Goal: Information Seeking & Learning: Learn about a topic

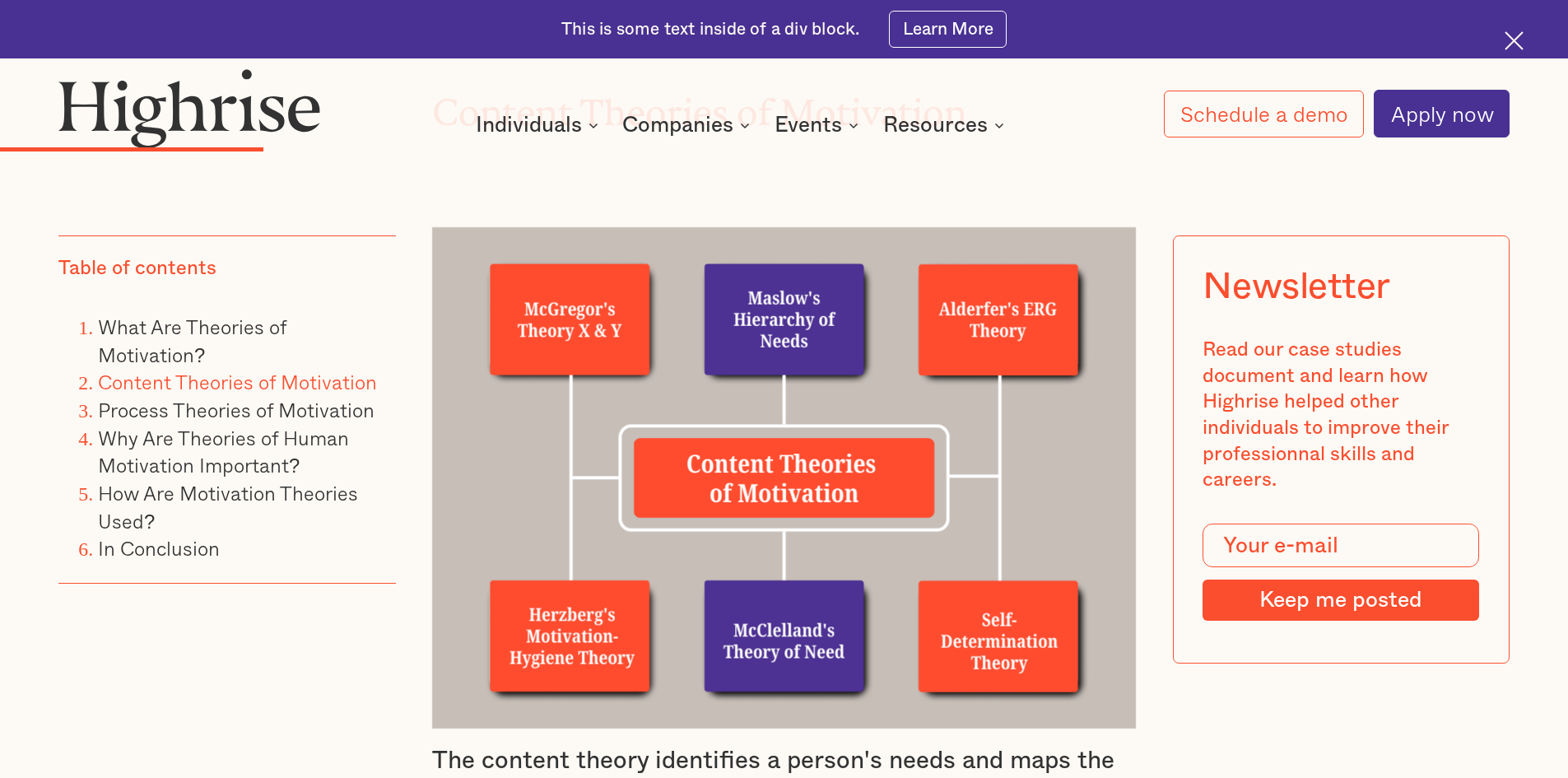
scroll to position [3864, 0]
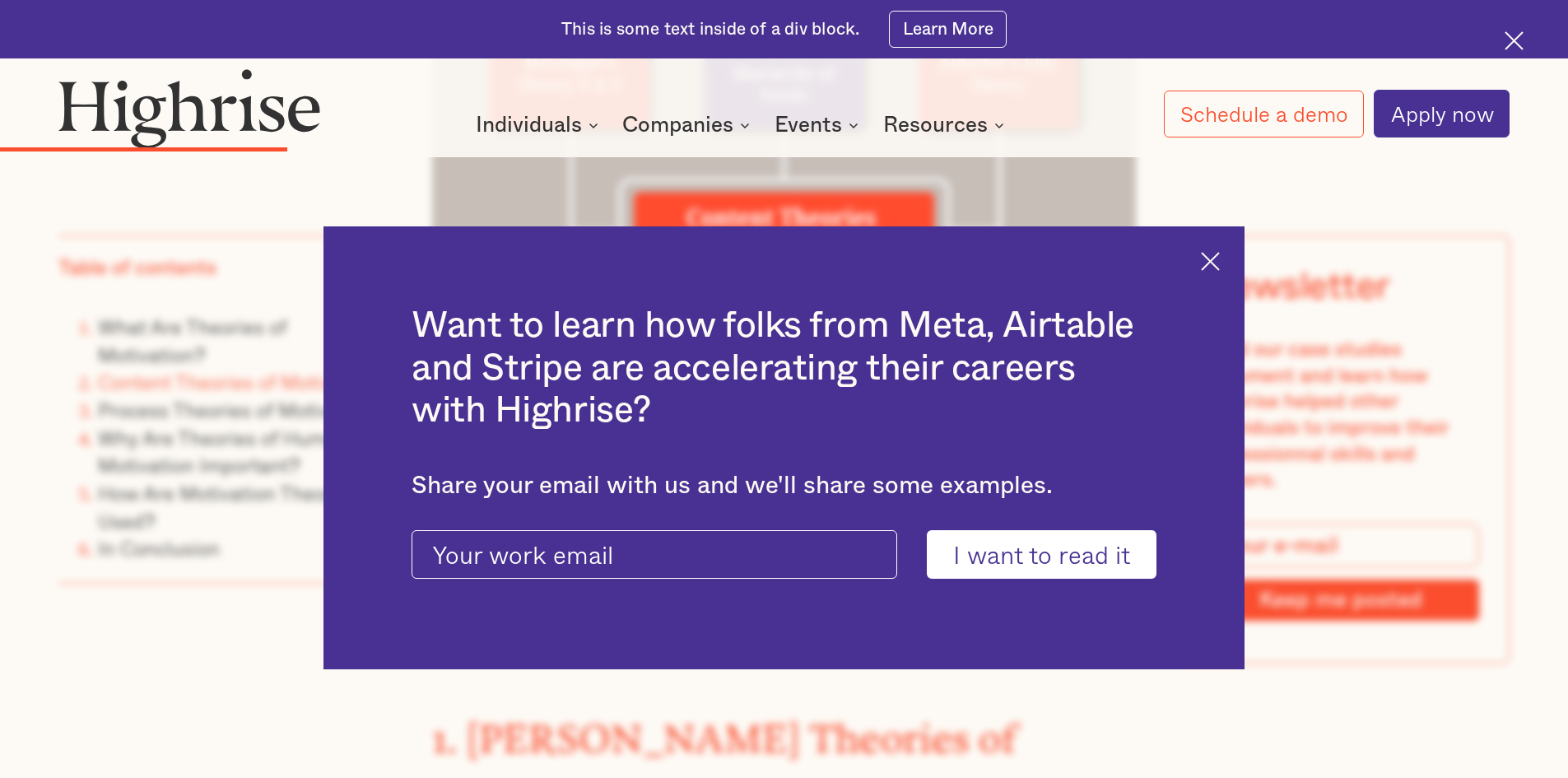
click at [1201, 271] on div "Want to learn how folks from Meta, Airtable and Stripe are accelerating their c…" at bounding box center [784, 447] width 921 height 444
click at [1211, 263] on div "Want to learn how folks from Meta, Airtable and Stripe are accelerating their c…" at bounding box center [784, 447] width 921 height 444
click at [1213, 262] on img at bounding box center [1211, 262] width 19 height 19
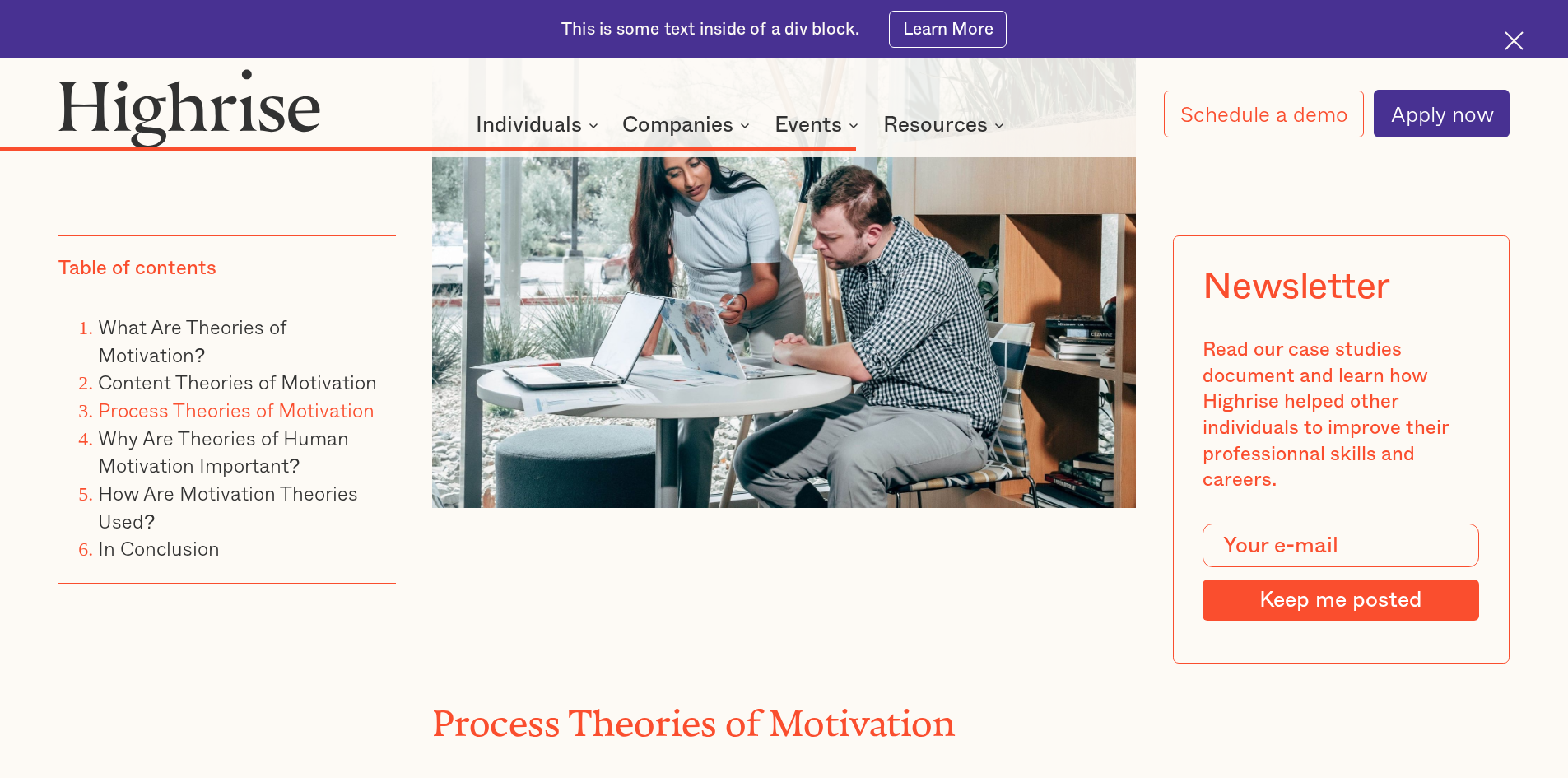
scroll to position [9543, 0]
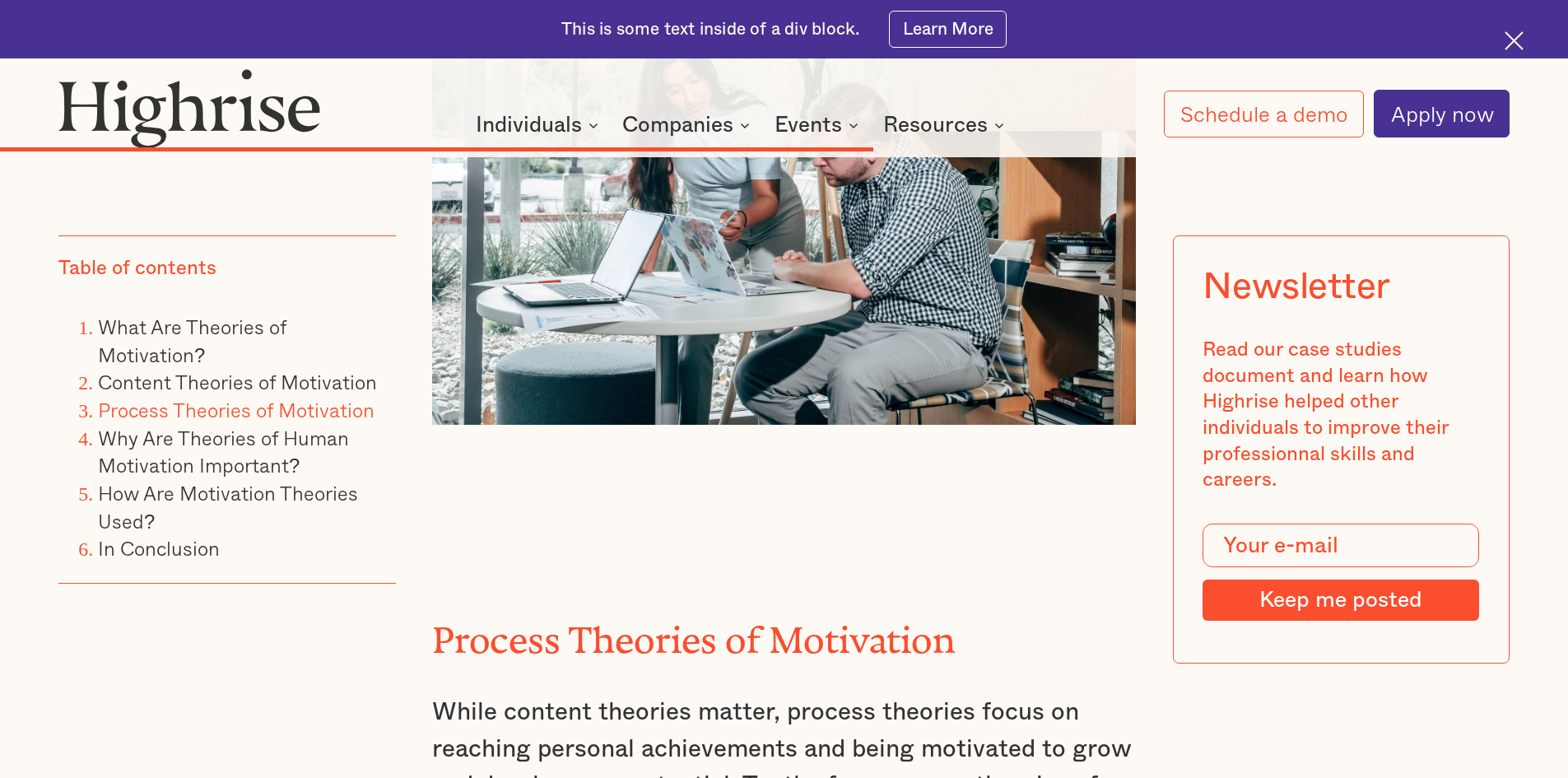
click at [499, 694] on p "While content theories matter, process theories focus on reaching personal achi…" at bounding box center [784, 786] width 704 height 184
drag, startPoint x: 1029, startPoint y: 507, endPoint x: 837, endPoint y: 518, distance: 192.3
click at [1029, 694] on p "While content theories matter, process theories focus on reaching personal achi…" at bounding box center [784, 786] width 704 height 184
drag, startPoint x: 722, startPoint y: 508, endPoint x: 604, endPoint y: 488, distance: 119.7
click at [721, 694] on p "While content theories matter, process theories focus on reaching personal achi…" at bounding box center [784, 786] width 704 height 184
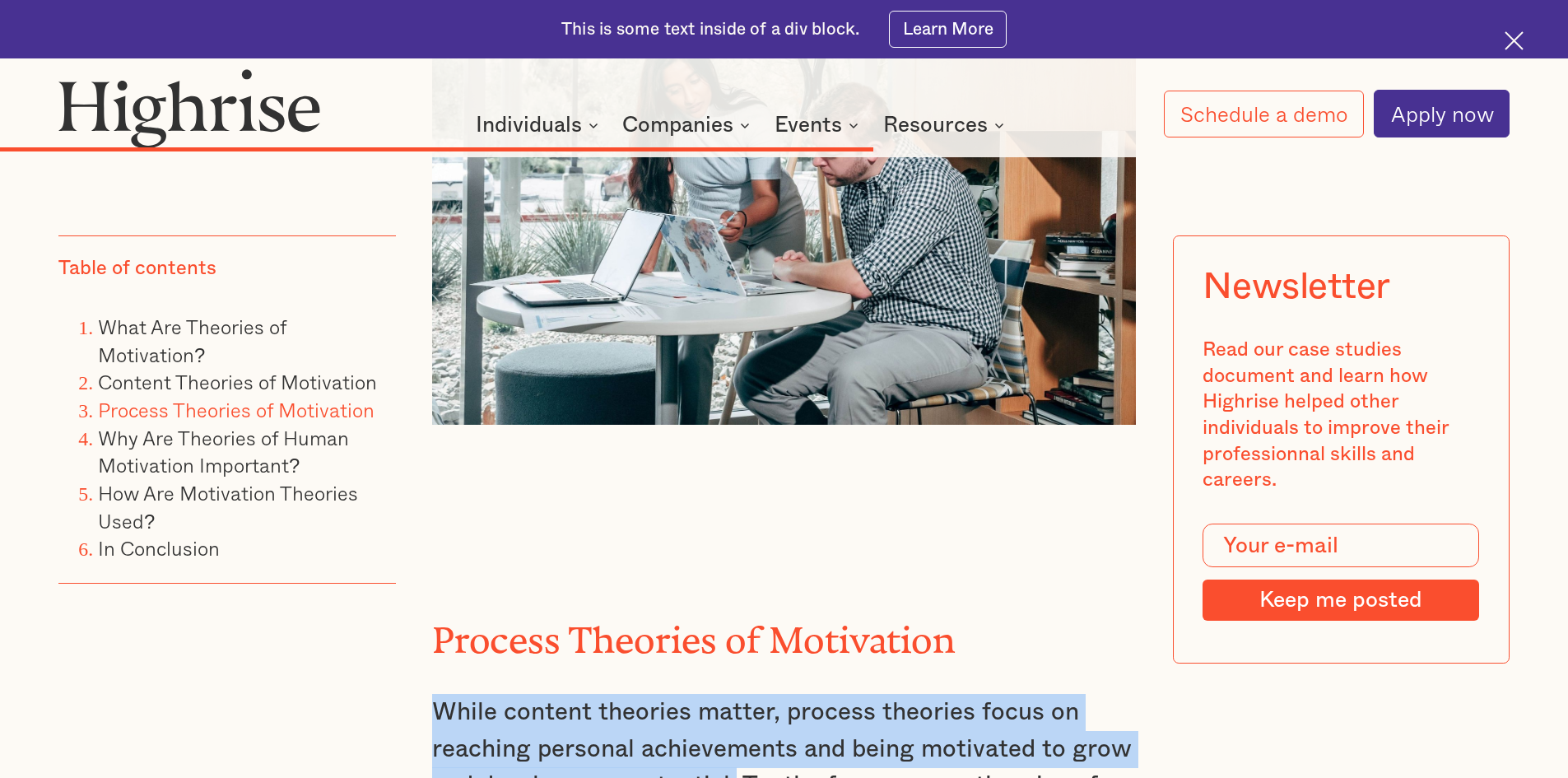
drag, startPoint x: 428, startPoint y: 444, endPoint x: 733, endPoint y: 525, distance: 315.6
copy p "While content theories matter, process theories focus on reaching personal achi…"
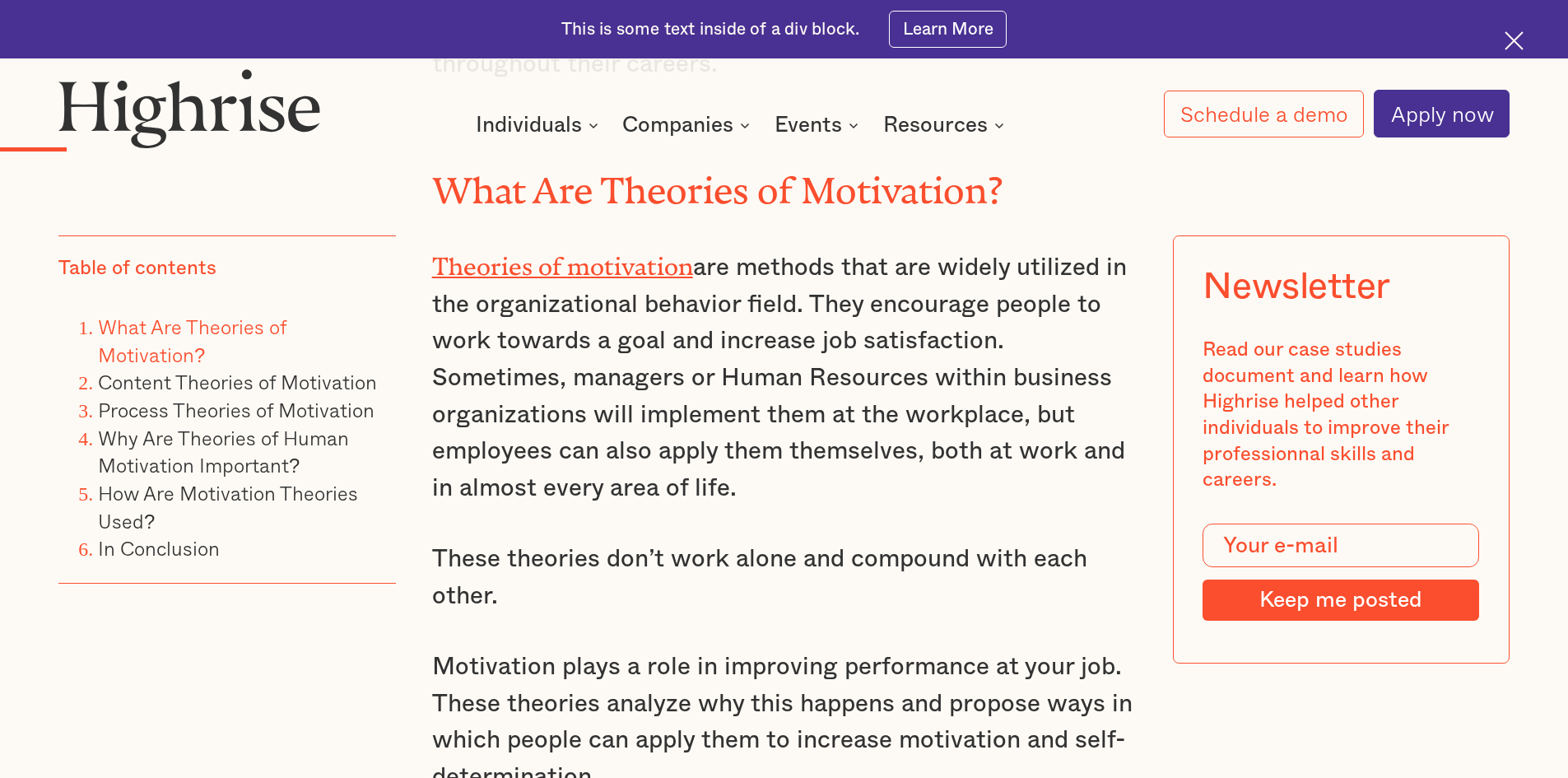
scroll to position [1888, 0]
click at [460, 446] on p "Theories of motivation are methods that are widely utilized in the organization…" at bounding box center [784, 373] width 704 height 262
click at [501, 356] on p "Theories of motivation are methods that are widely utilized in the organization…" at bounding box center [784, 373] width 704 height 262
drag, startPoint x: 750, startPoint y: 493, endPoint x: 717, endPoint y: 468, distance: 41.4
click at [717, 468] on p "Theories of motivation are methods that are widely utilized in the organization…" at bounding box center [784, 373] width 704 height 262
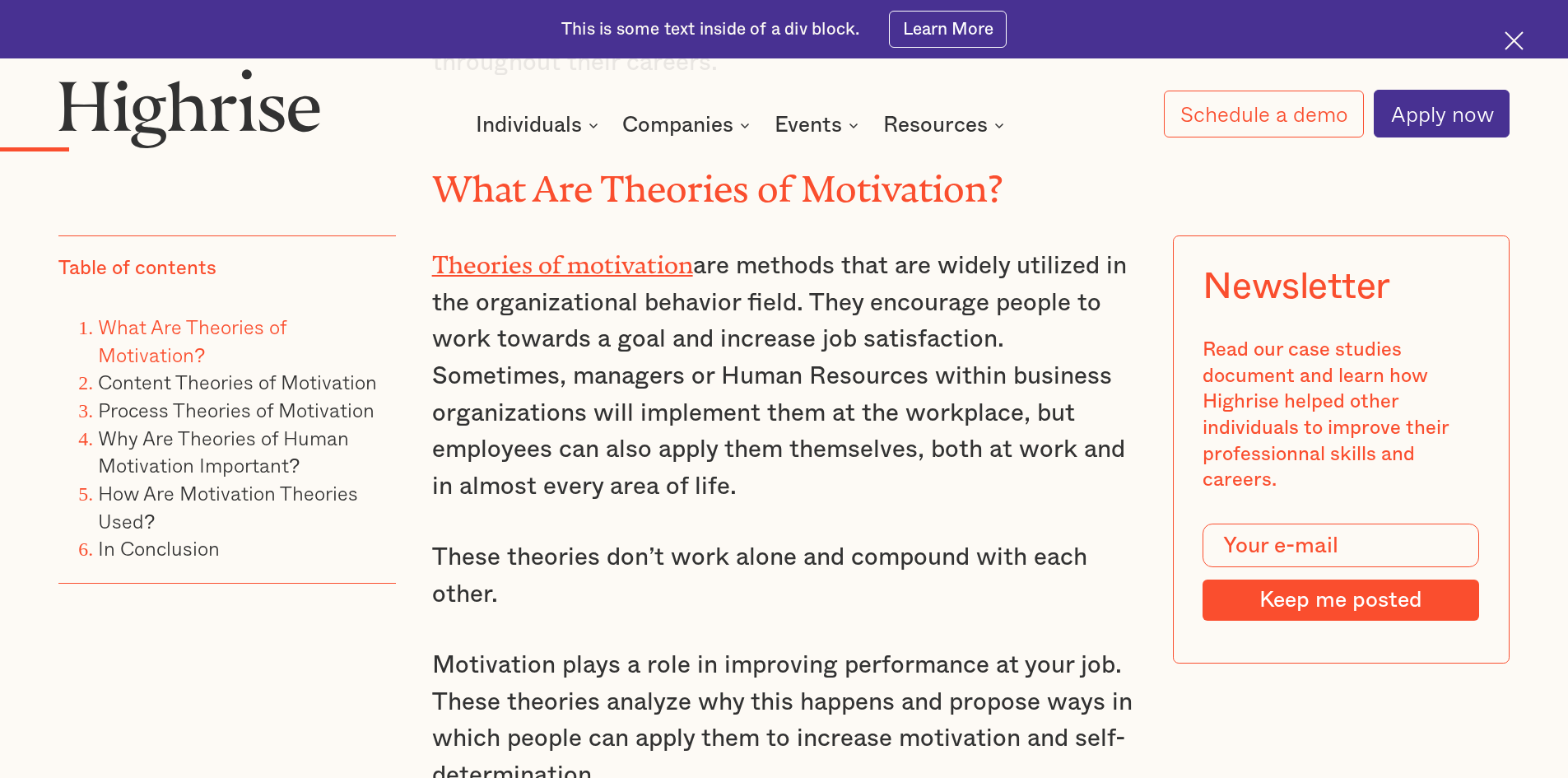
click at [745, 498] on p "Theories of motivation are methods that are widely utilized in the organization…" at bounding box center [784, 373] width 704 height 262
drag, startPoint x: 745, startPoint y: 476, endPoint x: 435, endPoint y: 269, distance: 372.8
click at [435, 269] on p "Theories of motivation are methods that are widely utilized in the organization…" at bounding box center [784, 373] width 704 height 262
copy p "Theories of motivation are methods that are widely utilized in the organization…"
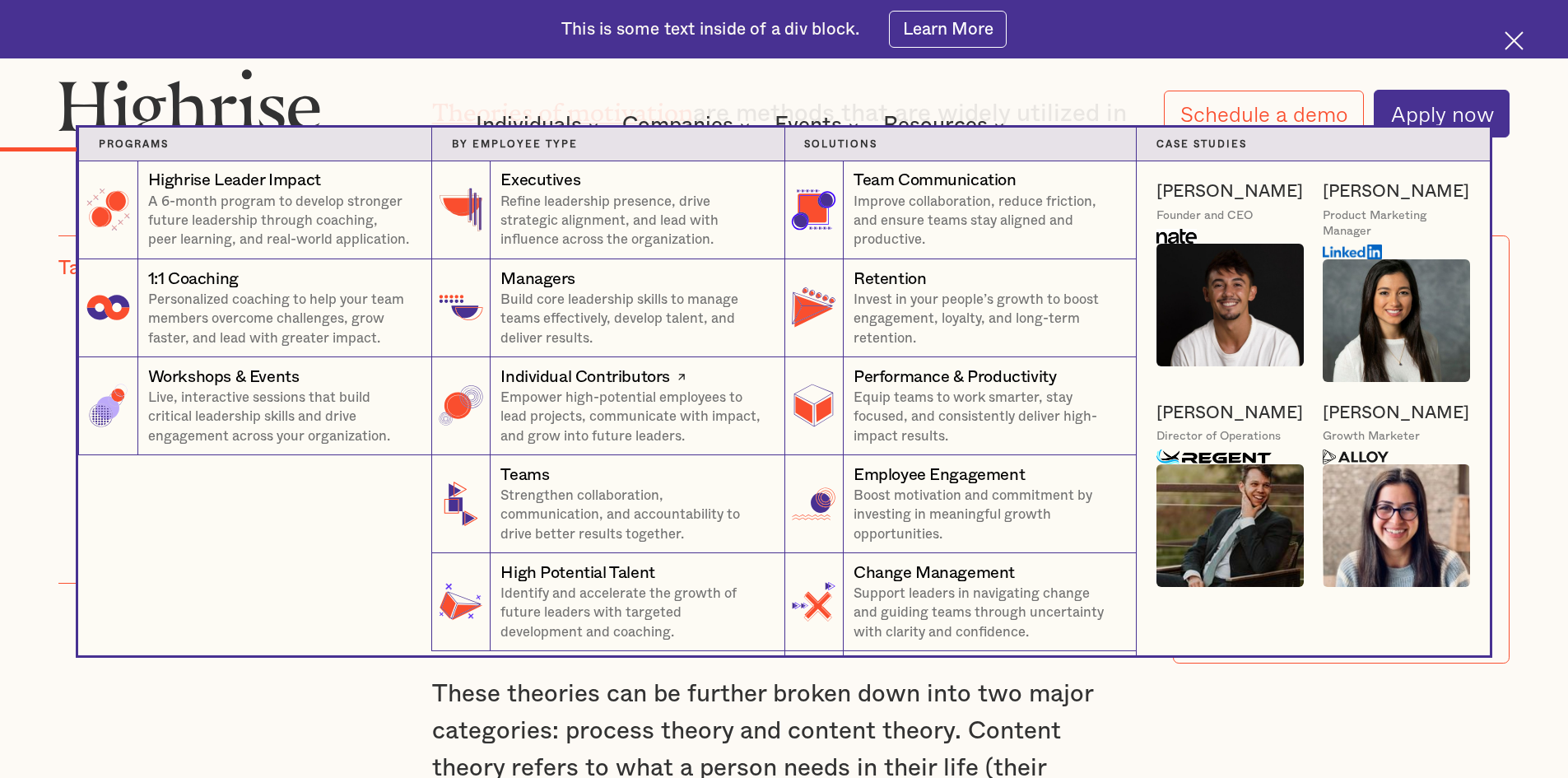
scroll to position [2053, 0]
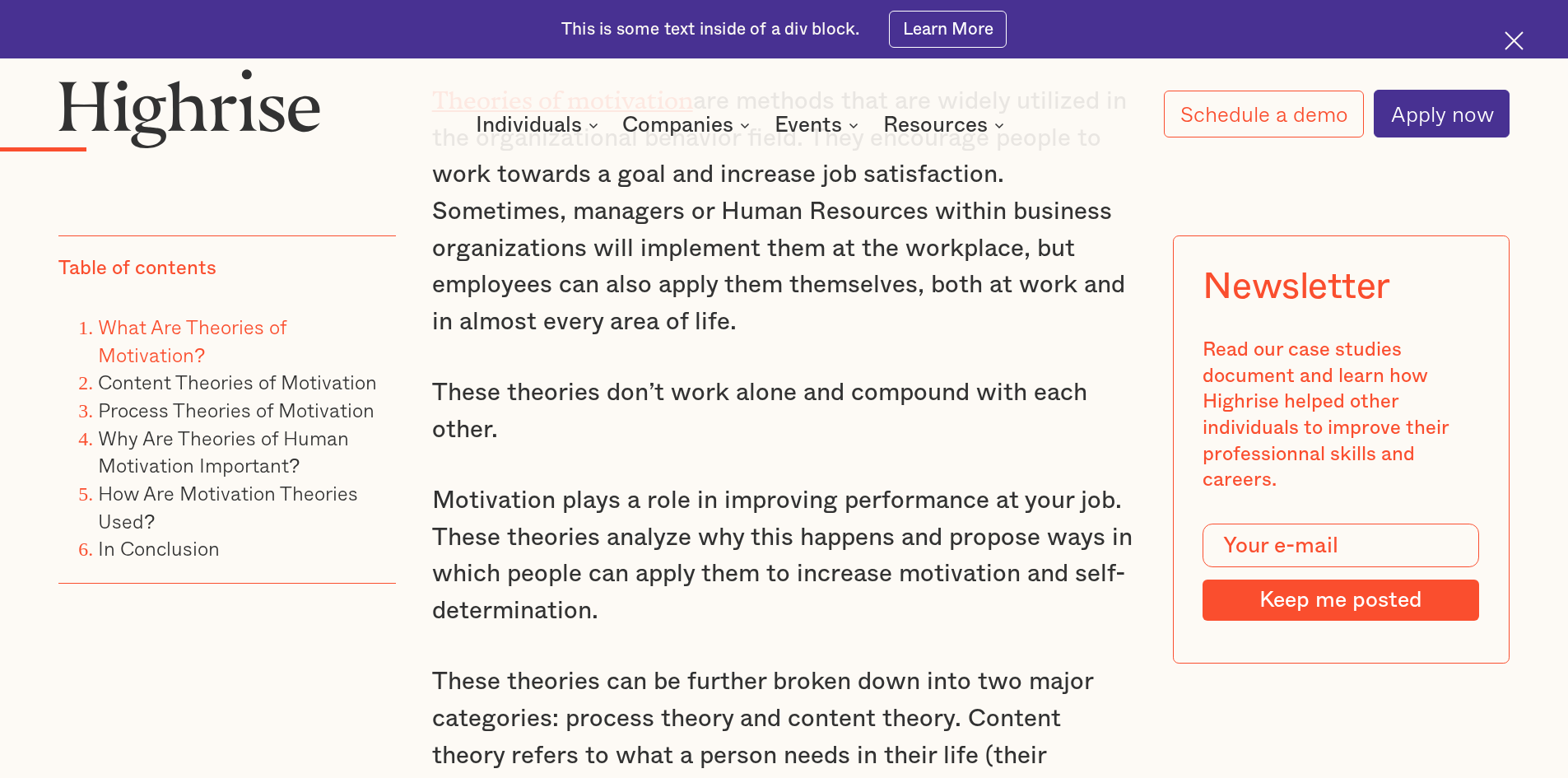
click at [674, 625] on p "Motivation plays a role in improving performance at your job. These theories an…" at bounding box center [784, 556] width 704 height 148
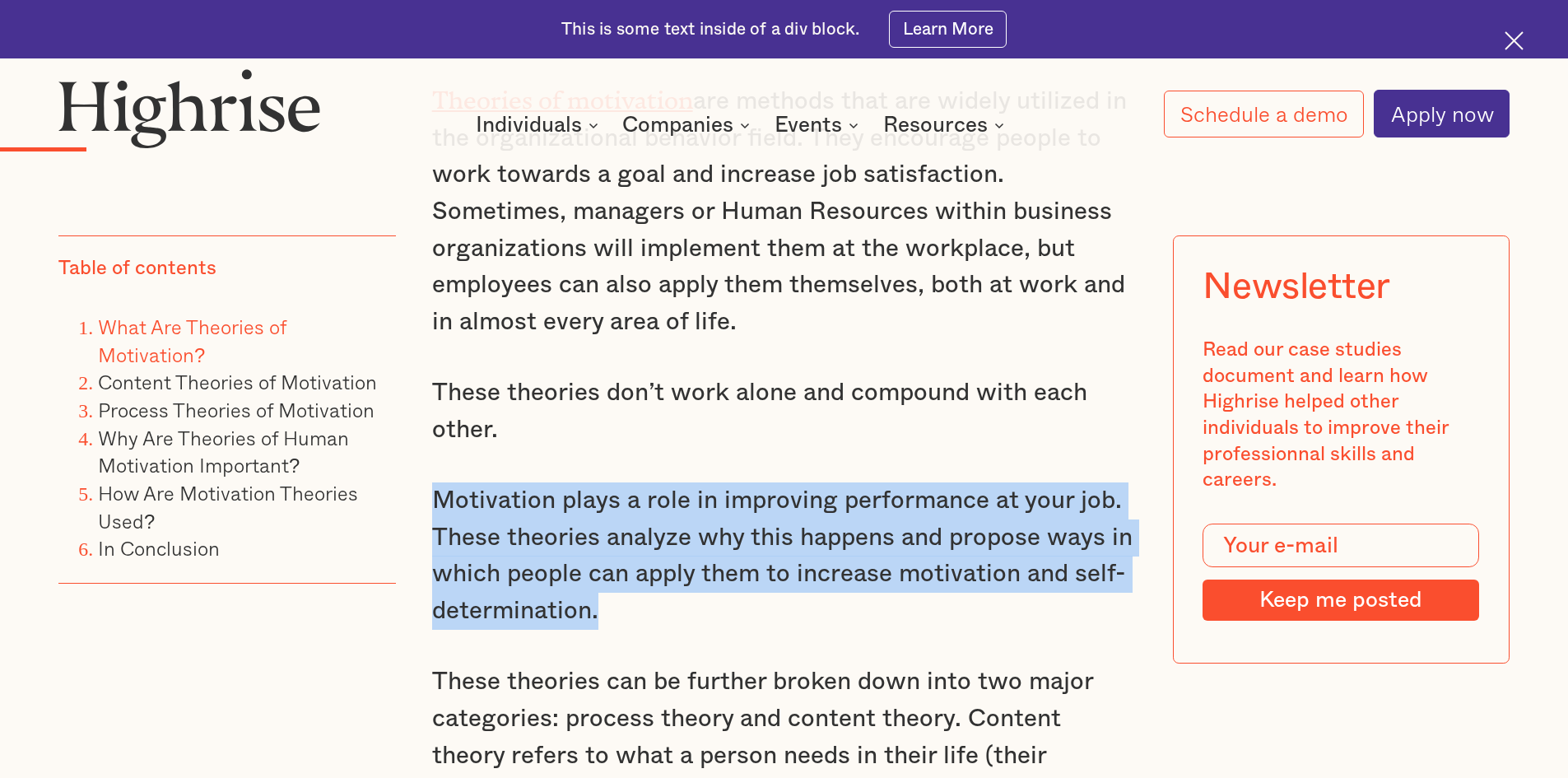
drag, startPoint x: 436, startPoint y: 501, endPoint x: 647, endPoint y: 615, distance: 239.8
click at [647, 615] on p "Motivation plays a role in improving performance at your job. These theories an…" at bounding box center [784, 556] width 704 height 148
copy p "Motivation plays a role in improving performance at your job. These theories an…"
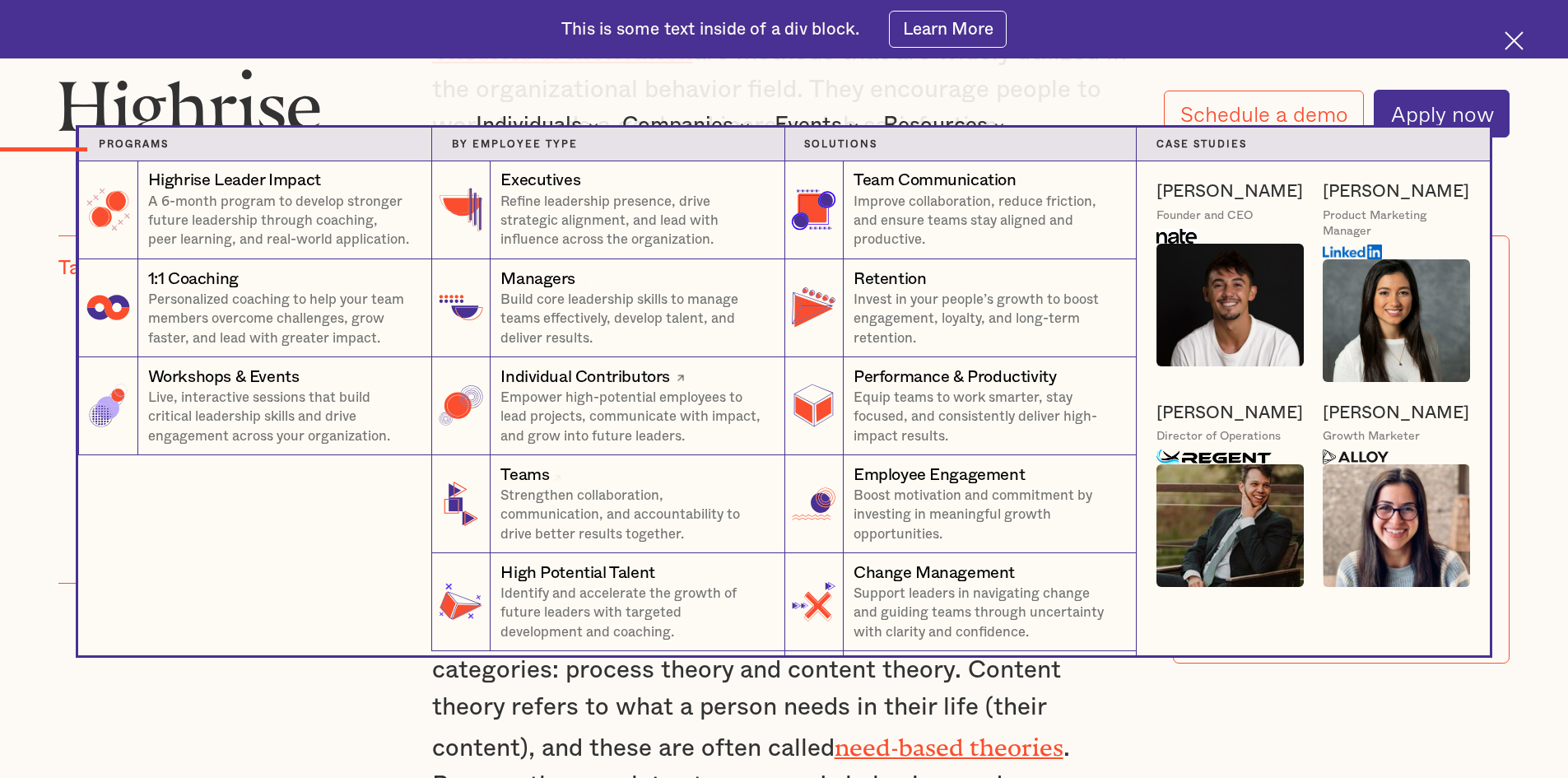
scroll to position [2300, 0]
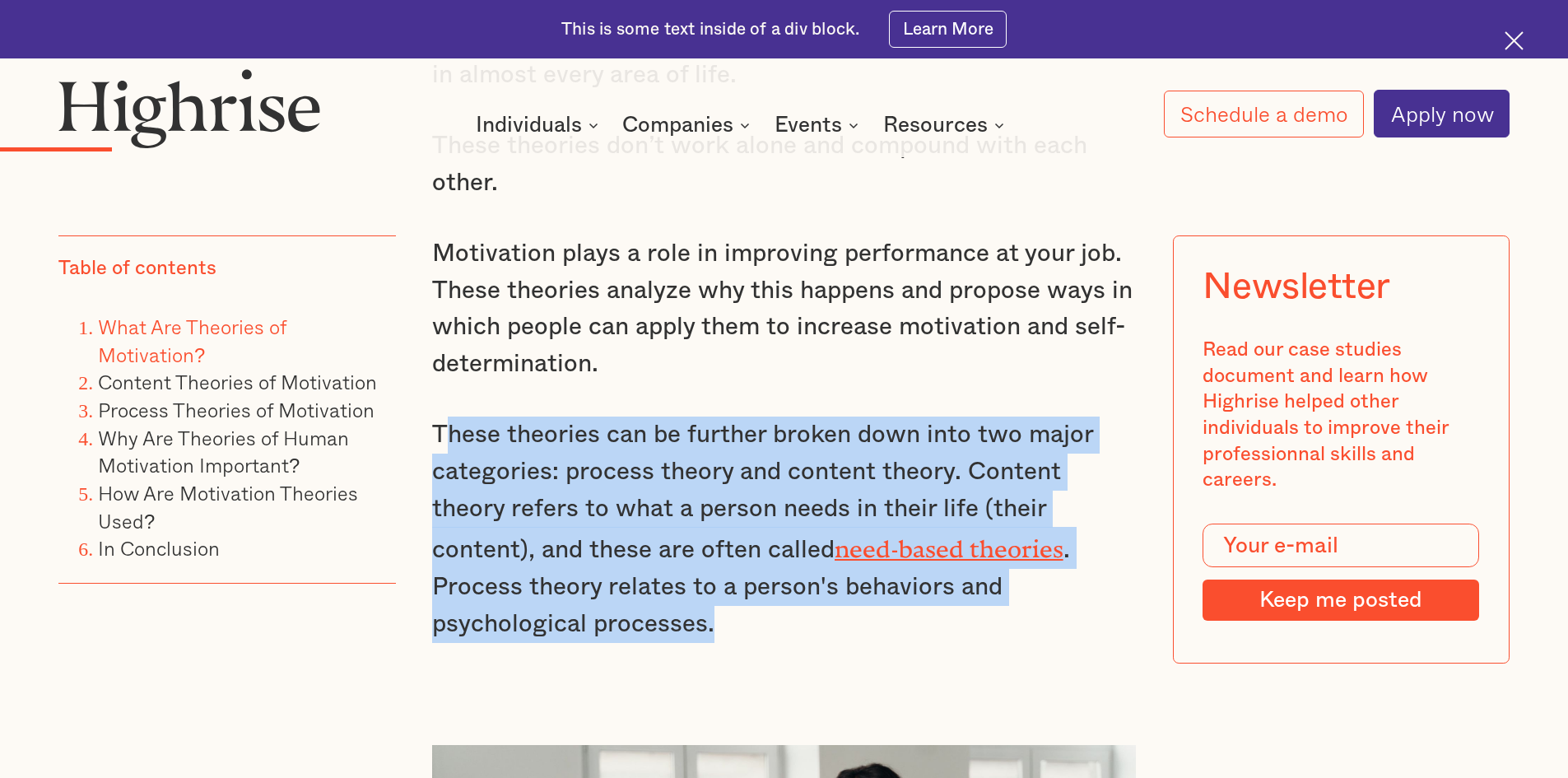
drag, startPoint x: 437, startPoint y: 429, endPoint x: 1106, endPoint y: 597, distance: 689.8
click at [1106, 597] on p "These theories can be further broken down into two major categories: process th…" at bounding box center [784, 529] width 704 height 225
click at [905, 537] on link "need-based theories" at bounding box center [949, 542] width 229 height 15
click at [565, 432] on p "These theories can be further broken down into two major categories: process th…" at bounding box center [784, 529] width 704 height 225
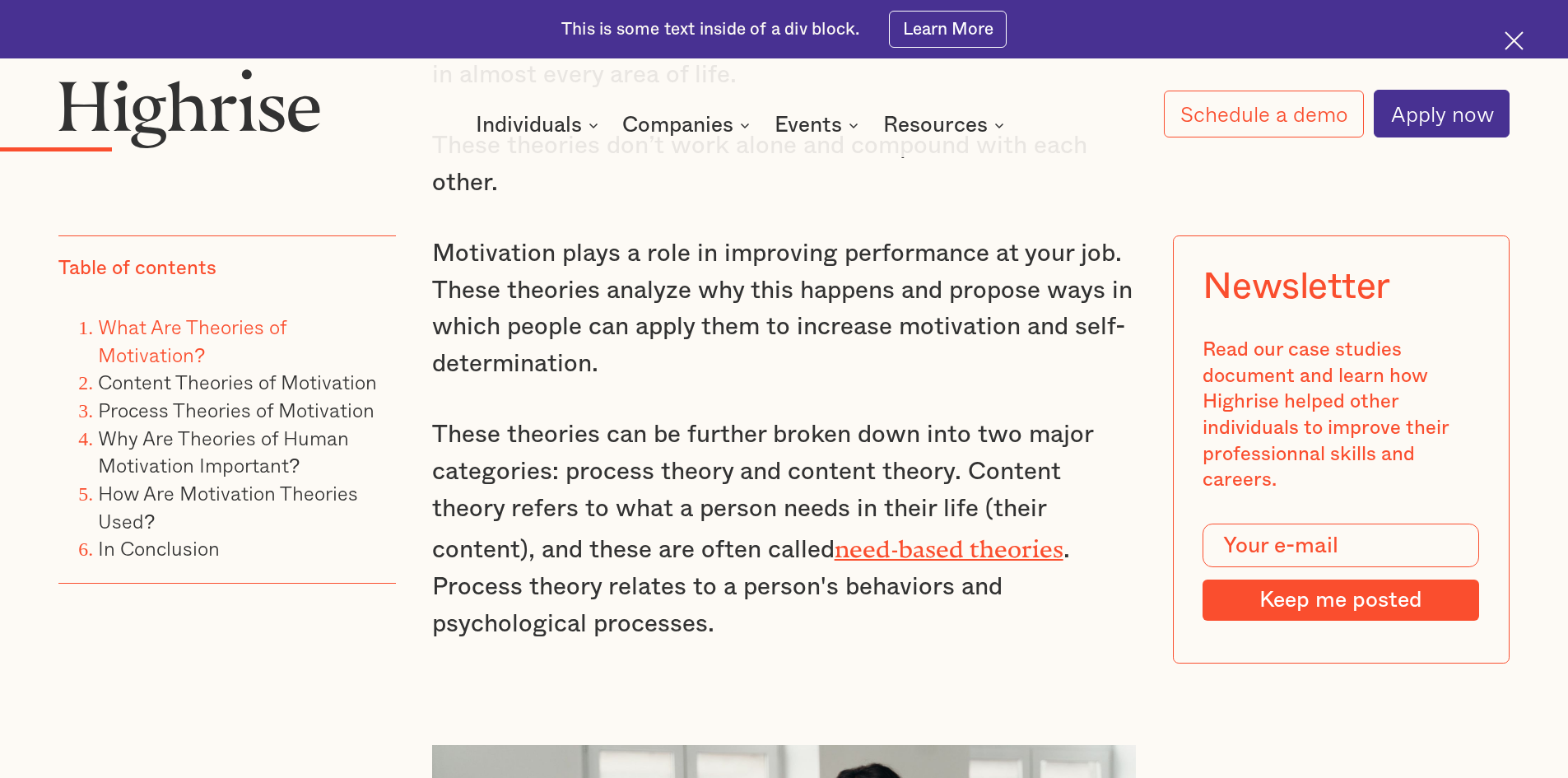
click at [451, 404] on div "Motivation remains a crucial aspect of job performance. If employees don't feel…" at bounding box center [784, 5] width 704 height 1345
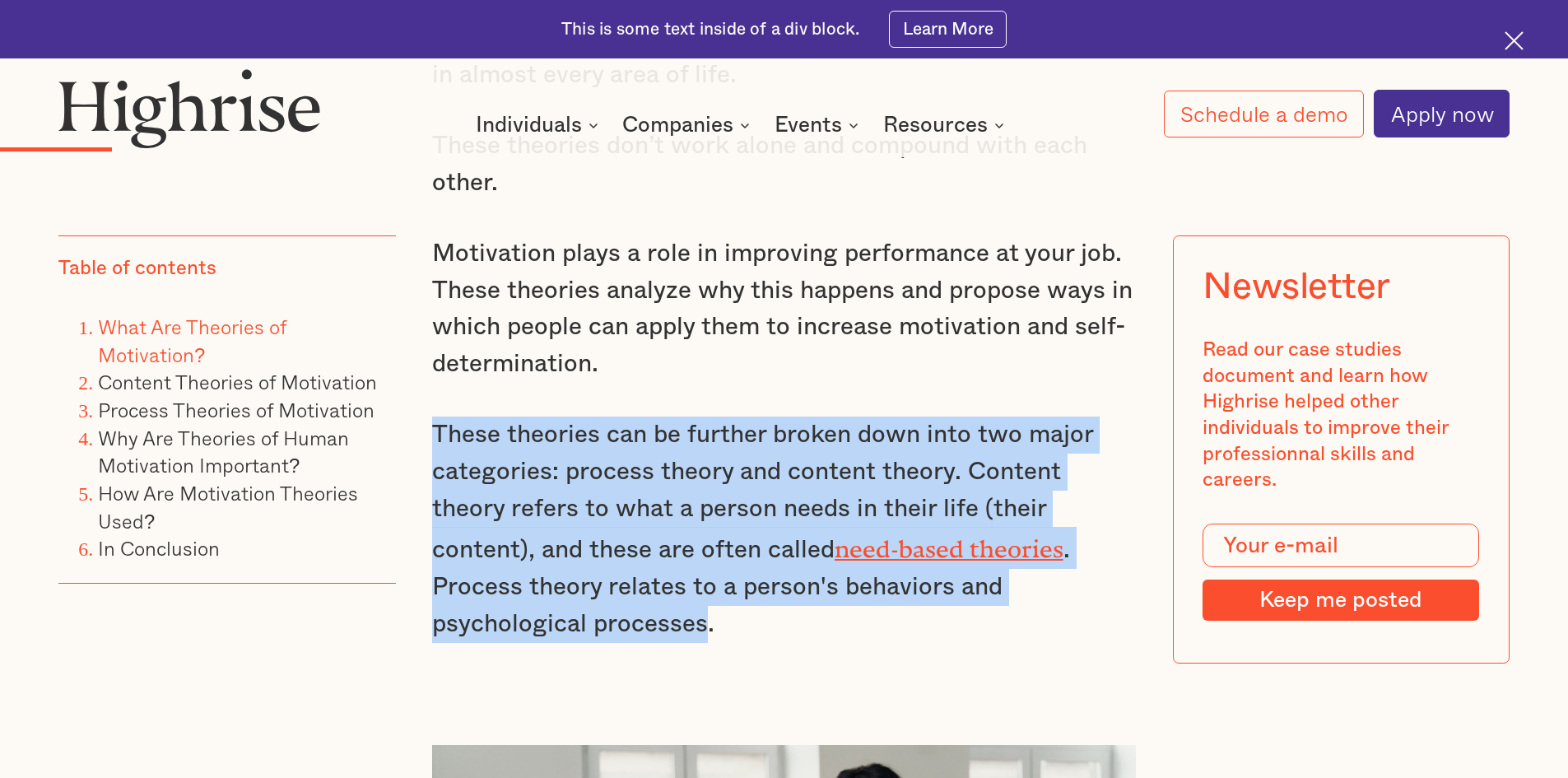
drag, startPoint x: 436, startPoint y: 436, endPoint x: 1103, endPoint y: 583, distance: 683.0
click at [1103, 583] on p "These theories can be further broken down into two major categories: process th…" at bounding box center [784, 529] width 704 height 225
copy p "These theories can be further broken down into two major categories: process th…"
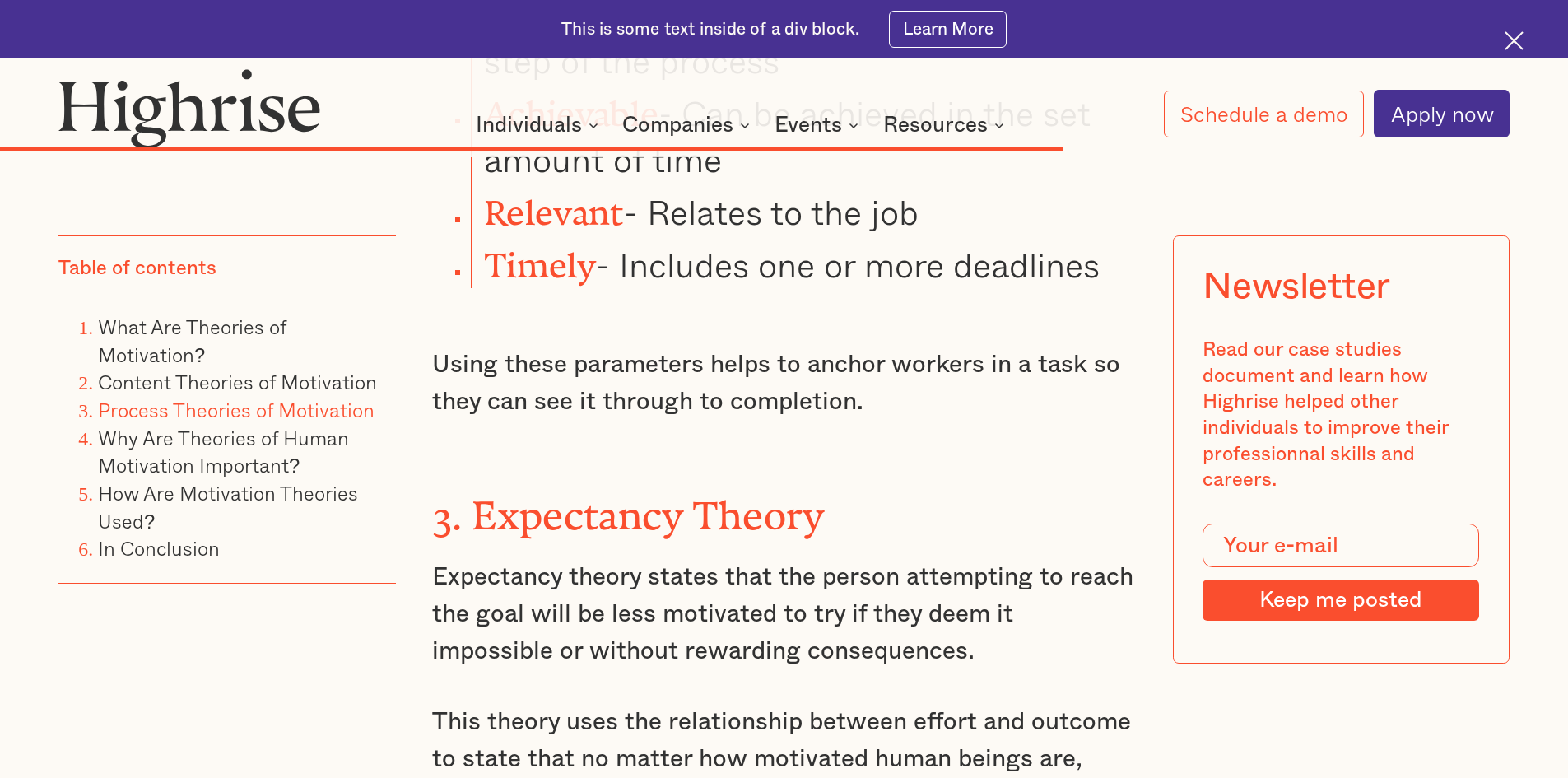
scroll to position [11271, 0]
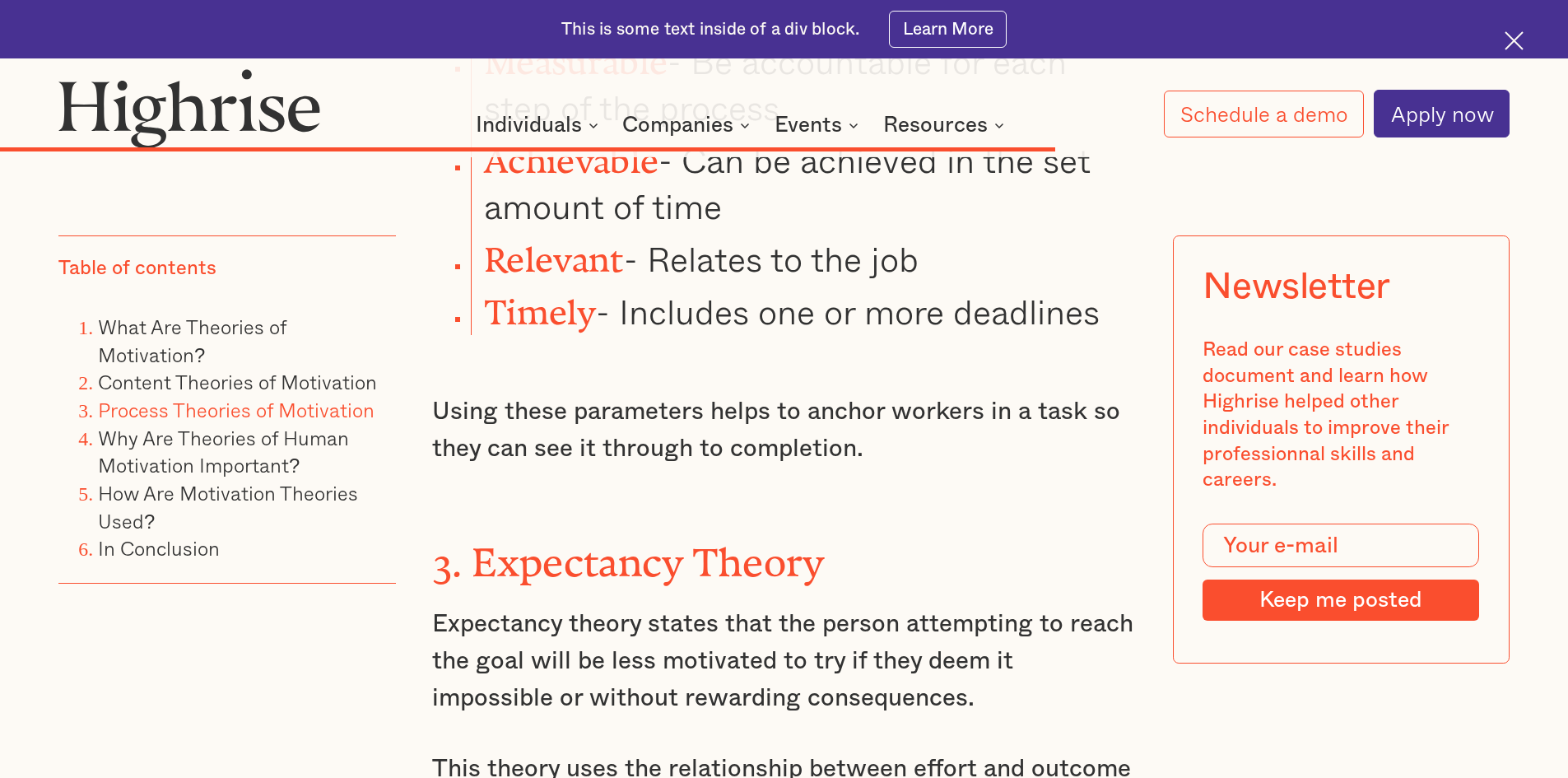
click at [911, 606] on p "Expectancy theory states that the person attempting to reach the goal will be l…" at bounding box center [784, 660] width 704 height 110
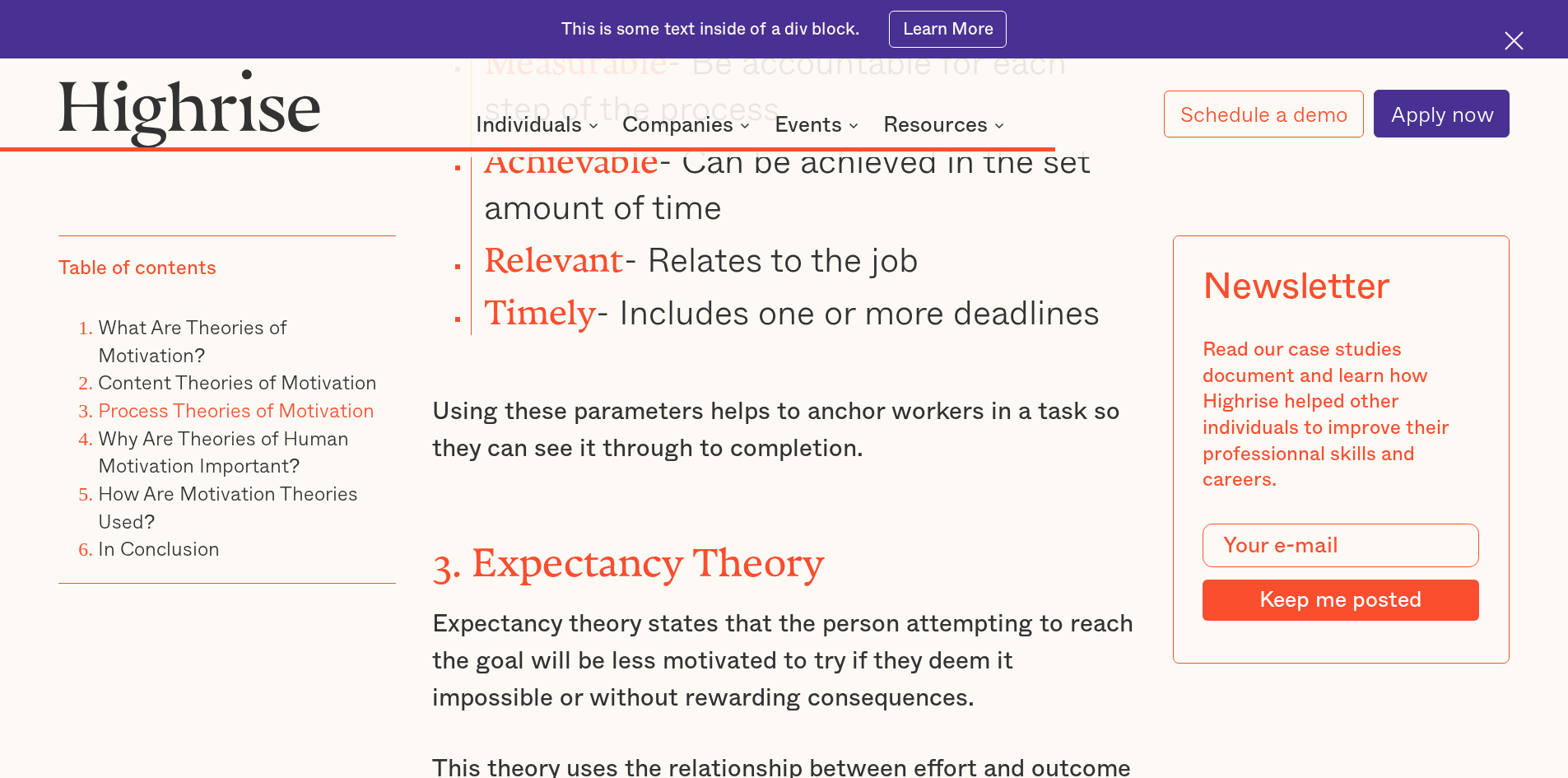
drag, startPoint x: 427, startPoint y: 600, endPoint x: 520, endPoint y: 709, distance: 143.3
copy p "The theory shows a correlation between the amount of effort put forward and the…"
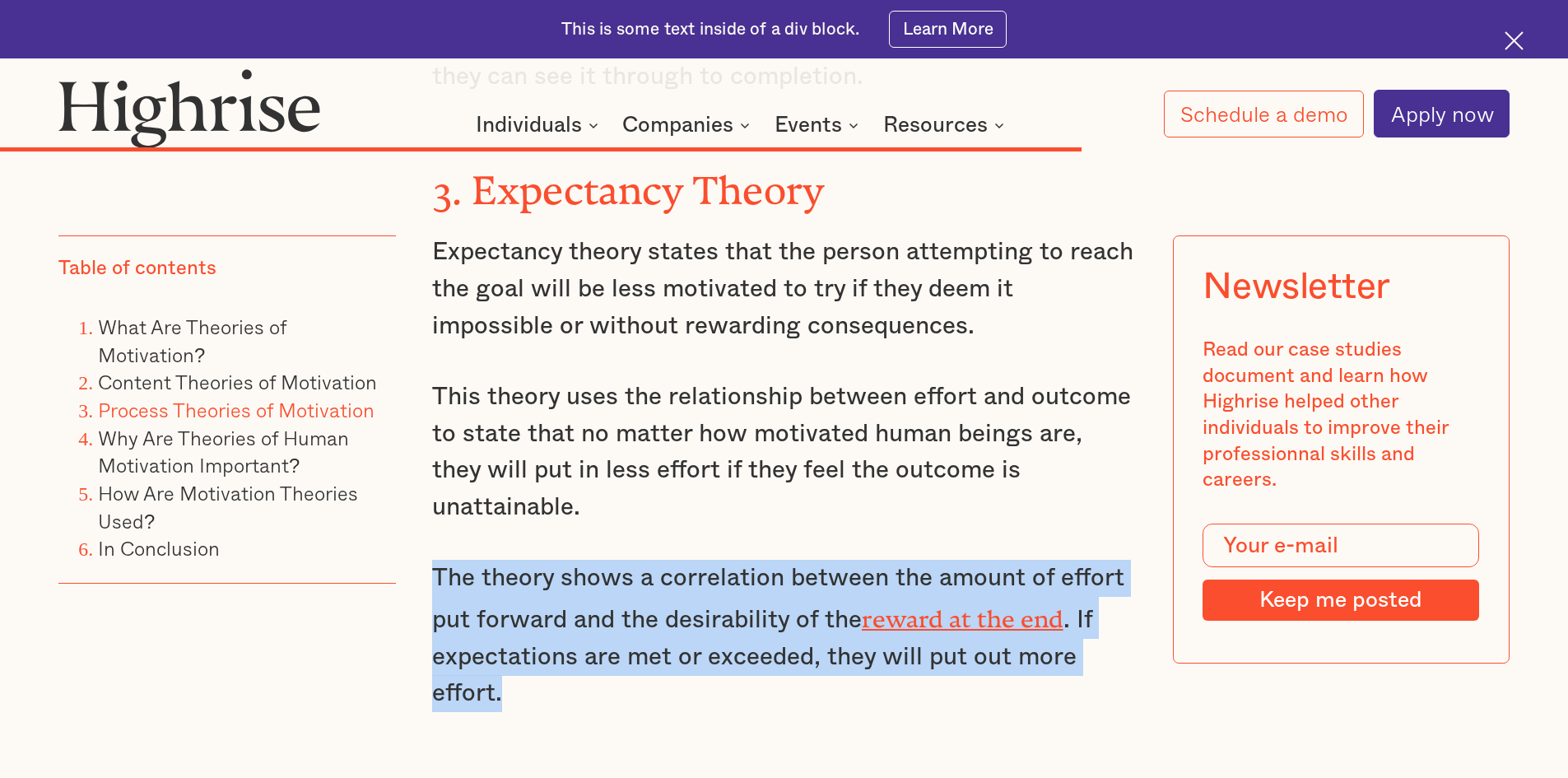
scroll to position [11518, 0]
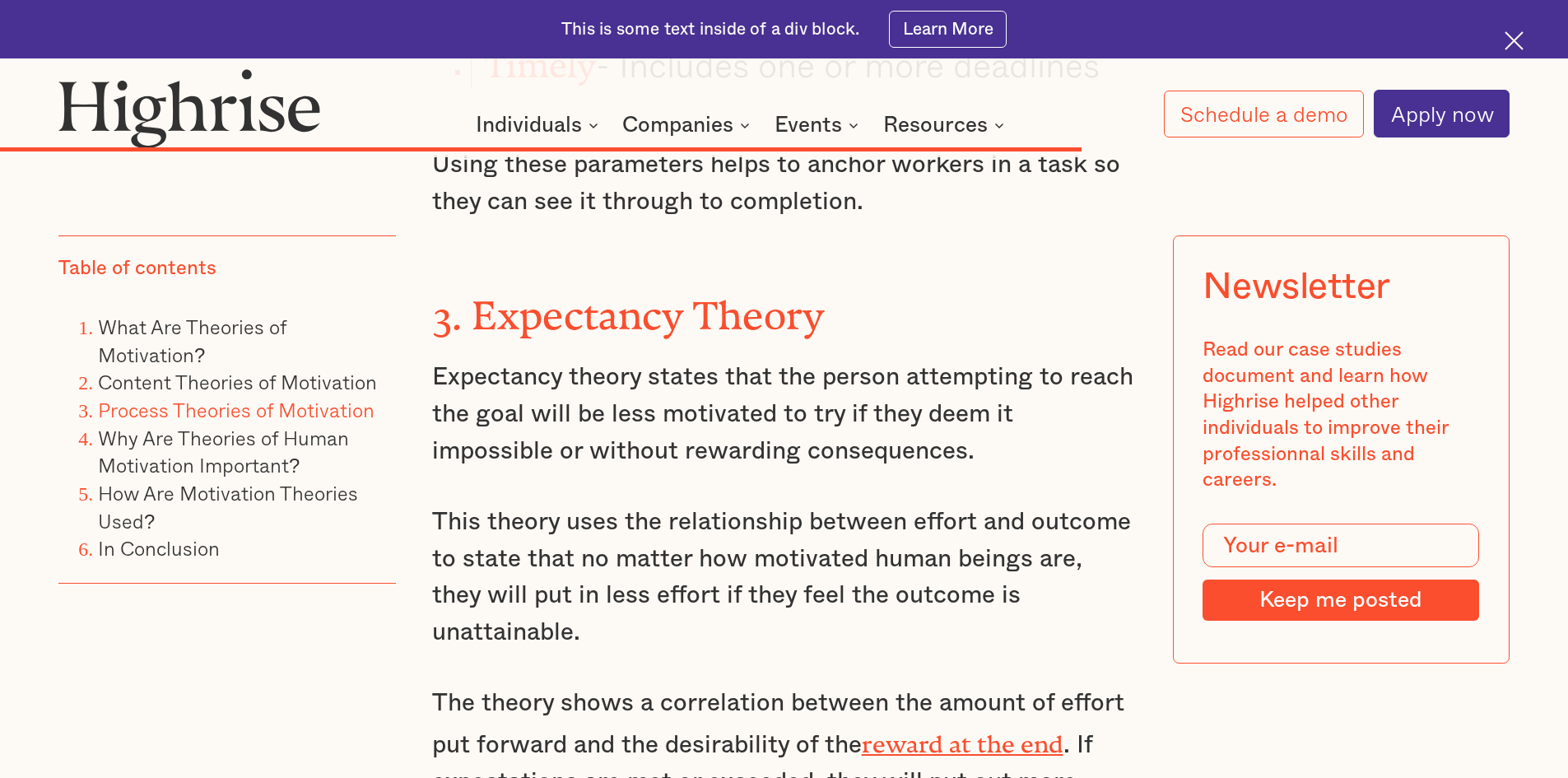
click at [519, 3] on div "This is some text inside of a div block. Learn More" at bounding box center [784, 29] width 1568 height 58
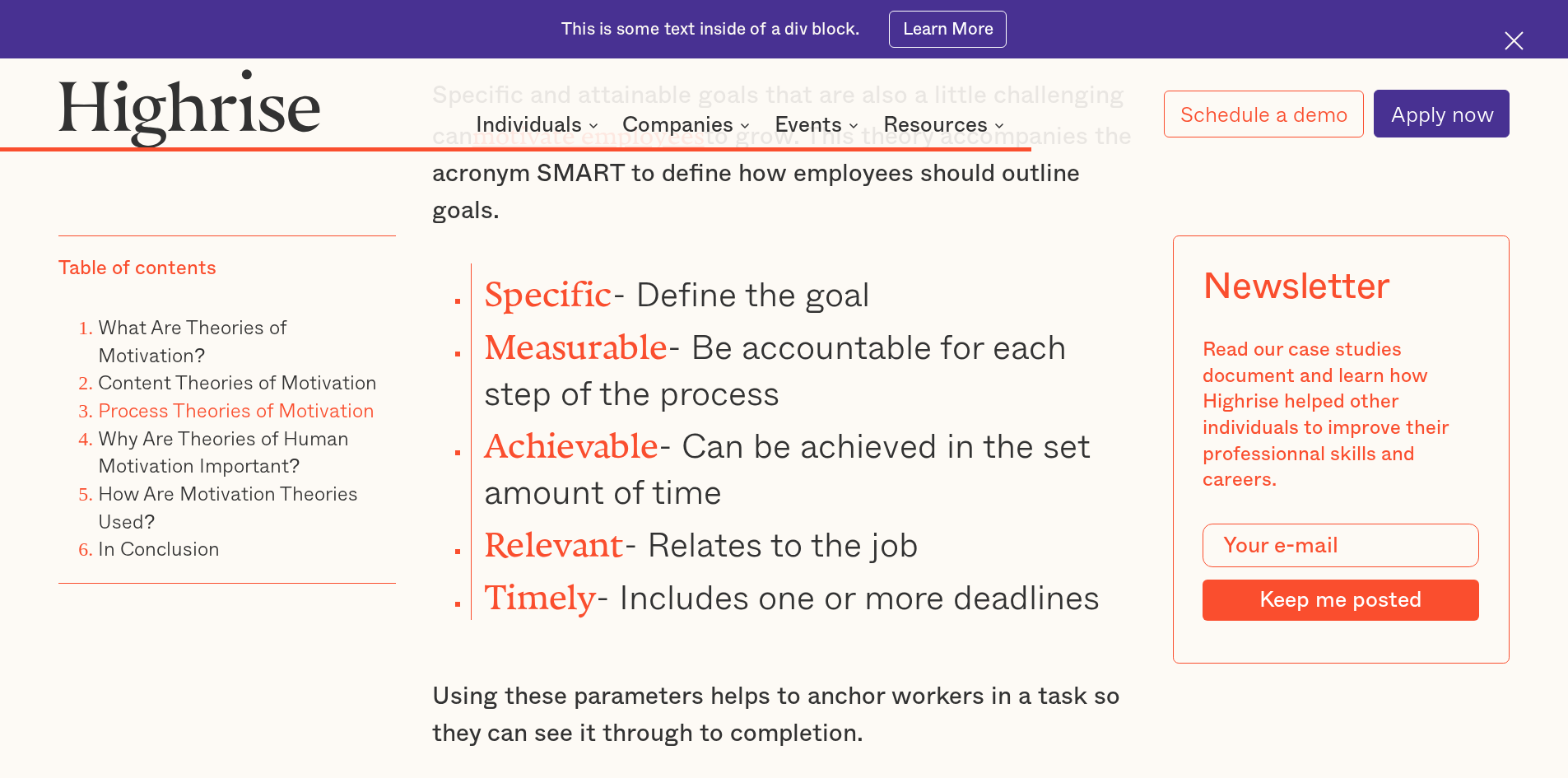
scroll to position [11107, 0]
